Goal: Answer question/provide support

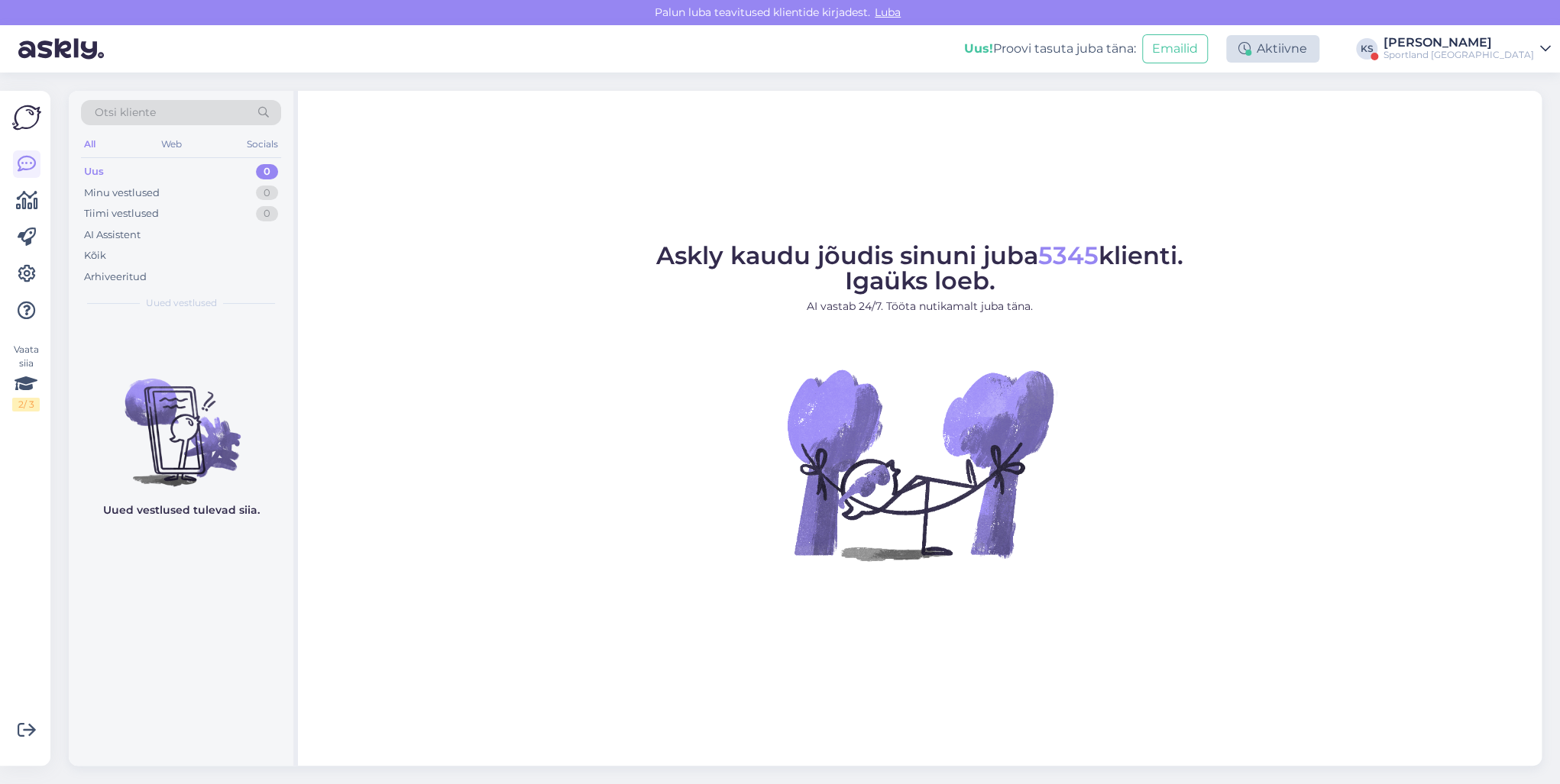
click at [1319, 44] on div "Aktiivne" at bounding box center [1272, 49] width 93 height 28
click at [1319, 110] on div "Võta paus, Askly hoiab kliente [PERSON_NAME] 15 minutit 30 minutit 1 tund 1.5 t…" at bounding box center [1227, 142] width 183 height 155
click at [1307, 114] on button "30 minutit" at bounding box center [1273, 120] width 69 height 17
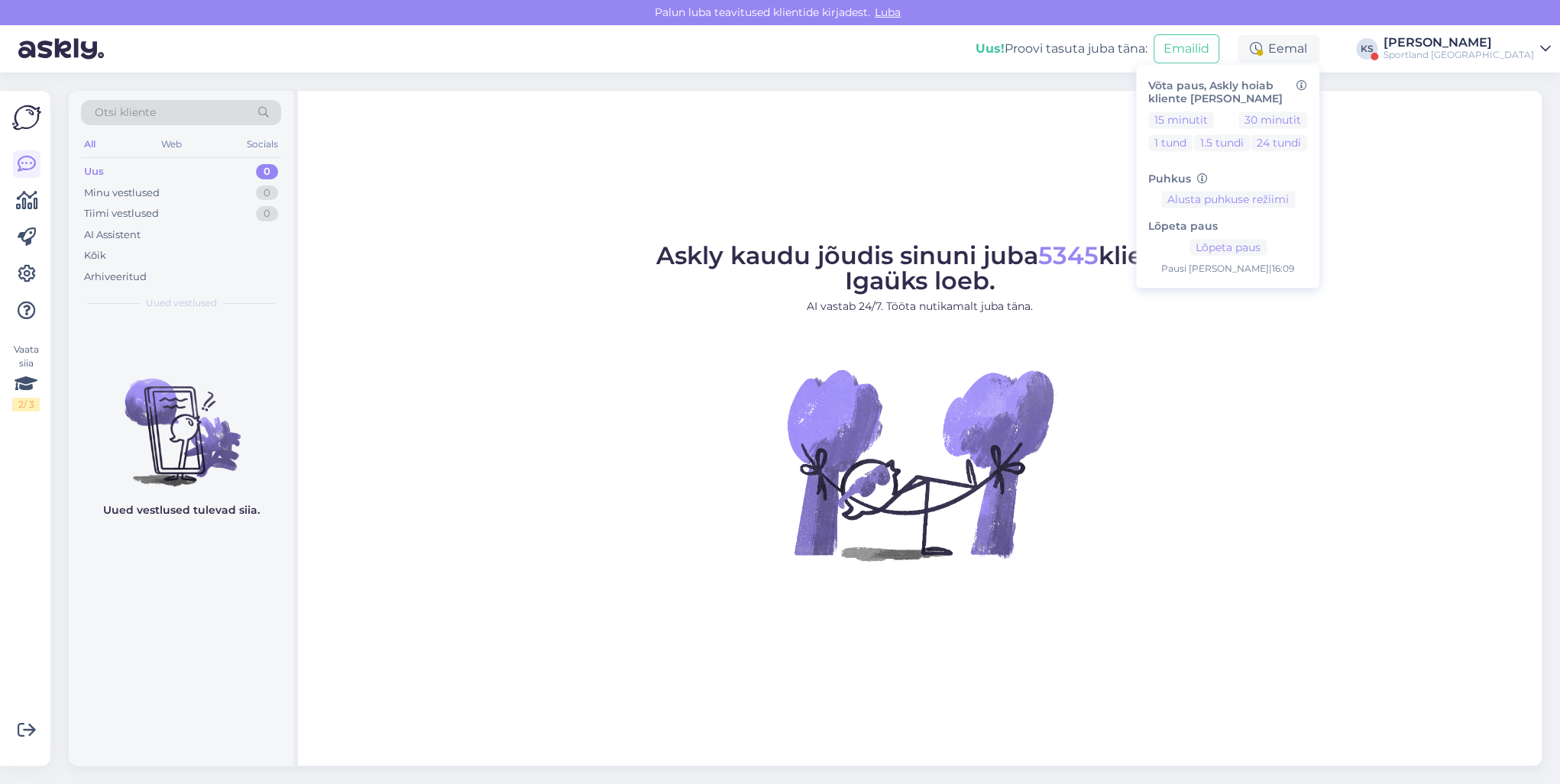
click at [1476, 52] on div "Sportland [GEOGRAPHIC_DATA]" at bounding box center [1458, 55] width 151 height 12
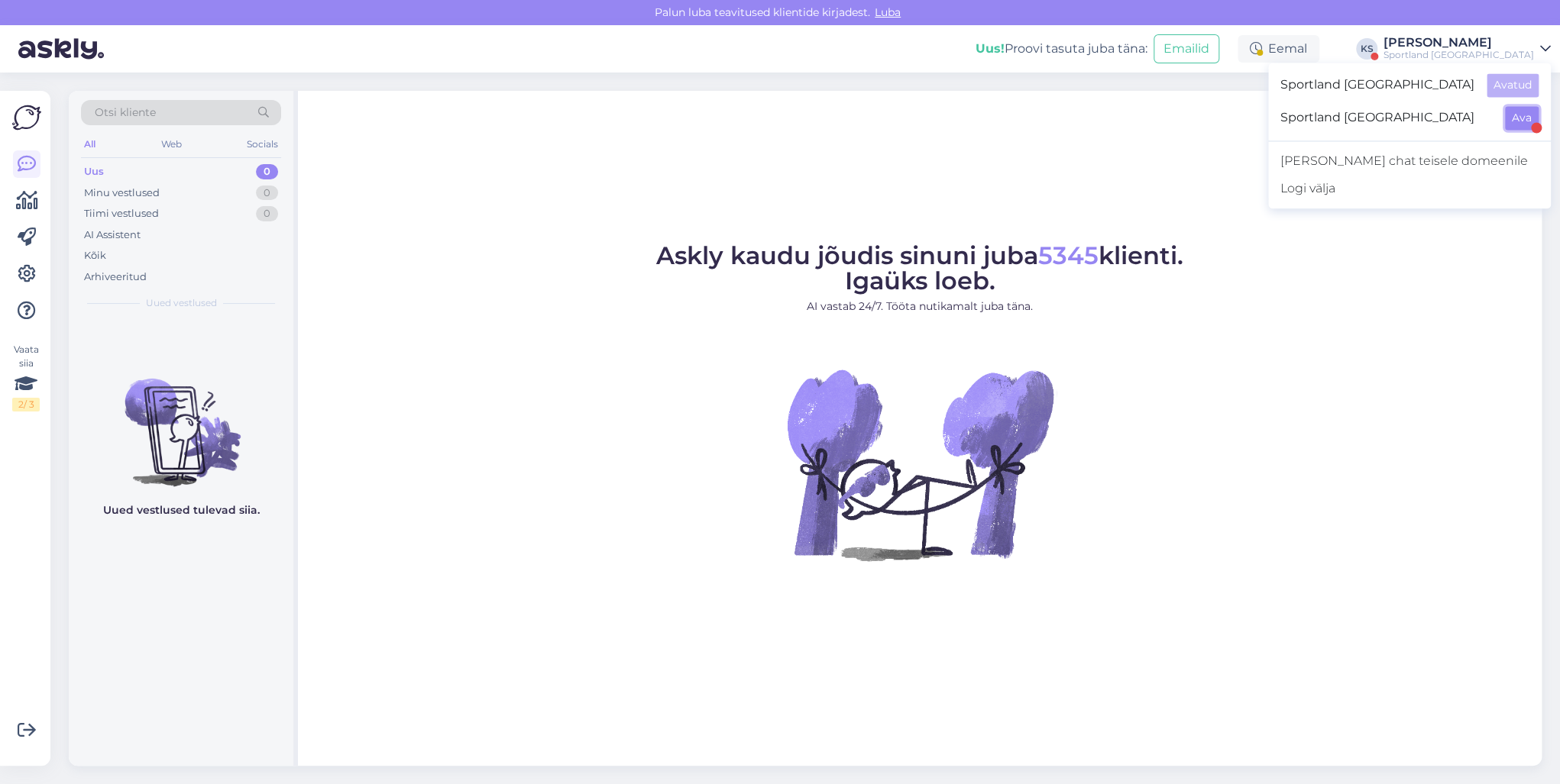
click at [1513, 107] on button "Ava" at bounding box center [1521, 118] width 34 height 24
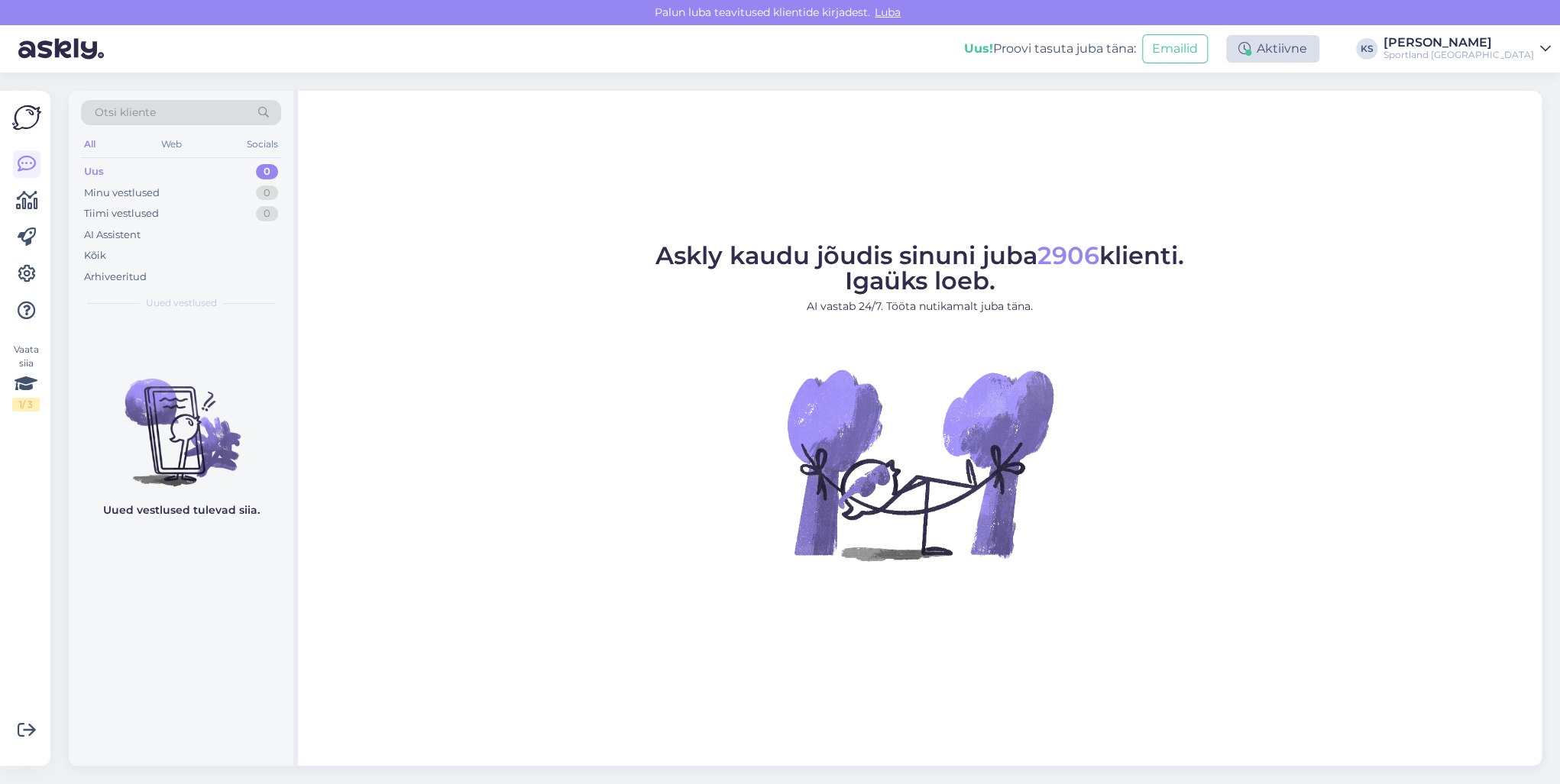
click at [1319, 54] on div "Aktiivne" at bounding box center [1272, 49] width 93 height 28
click at [1307, 123] on button "30 minutit" at bounding box center [1273, 120] width 69 height 17
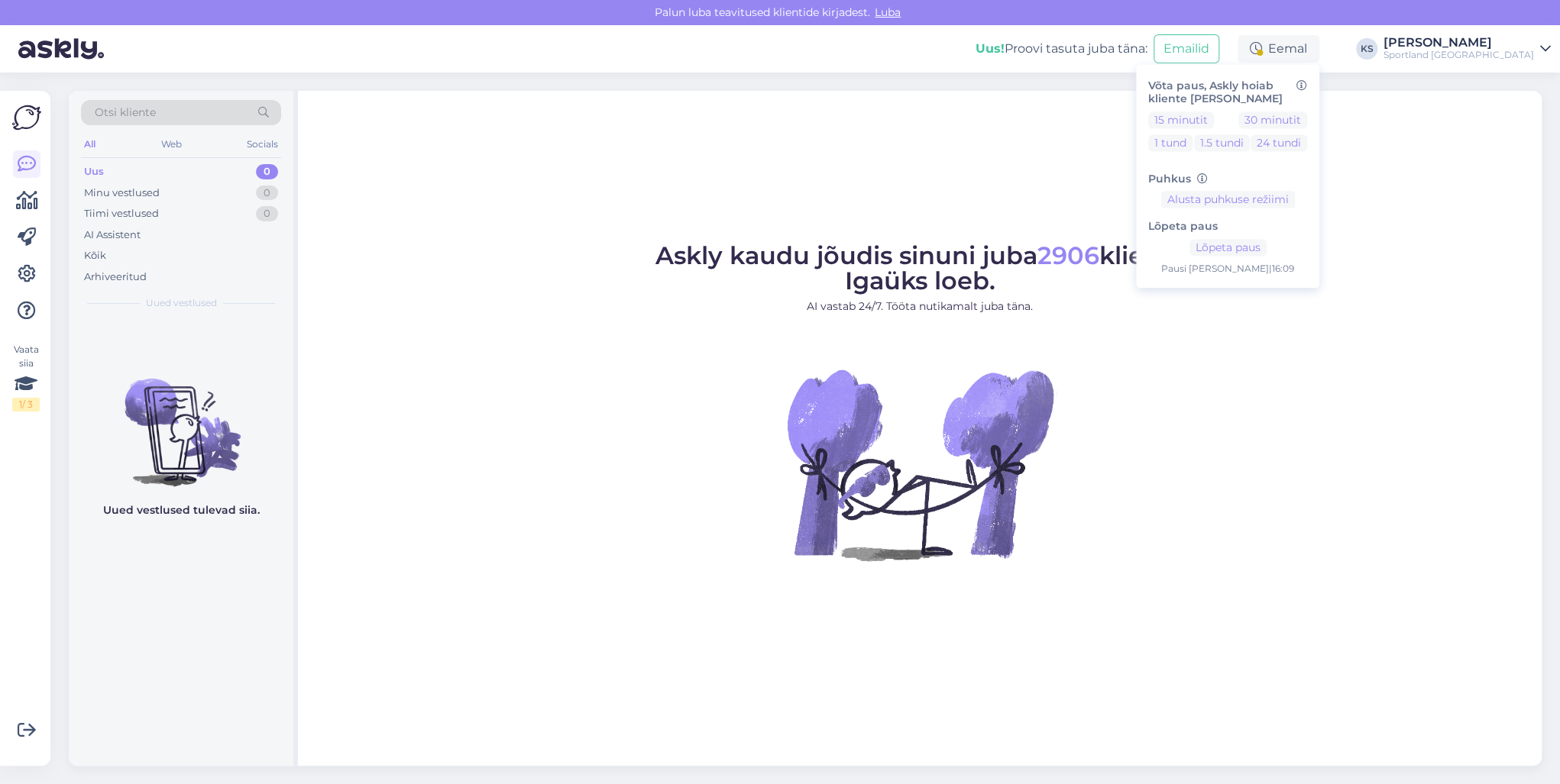
click at [1494, 56] on div "Sportland [GEOGRAPHIC_DATA]" at bounding box center [1458, 55] width 151 height 12
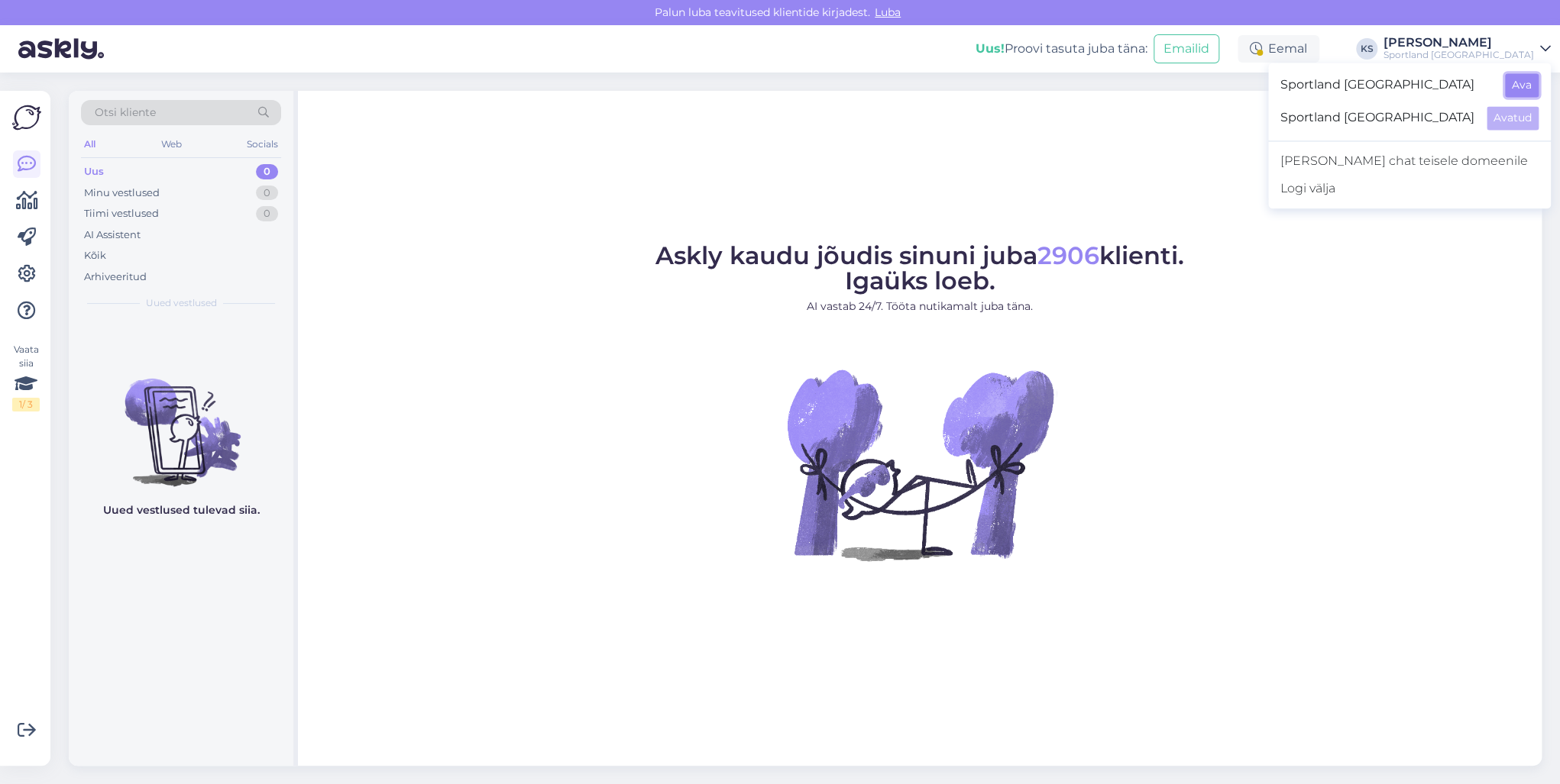
click at [1522, 88] on button "Ava" at bounding box center [1521, 84] width 34 height 24
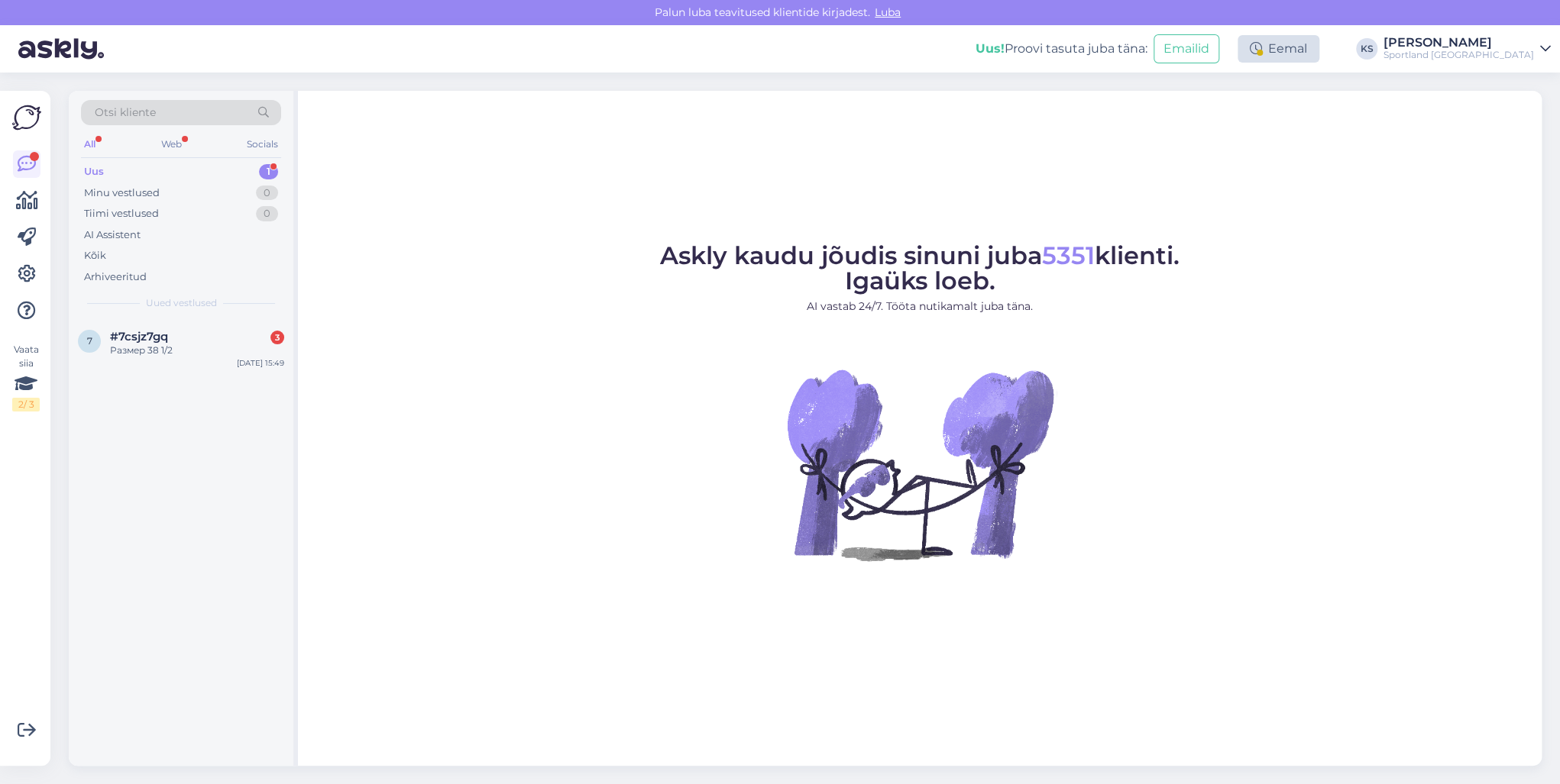
click at [1319, 39] on div "Eemal" at bounding box center [1278, 49] width 82 height 28
